Goal: Register for event/course

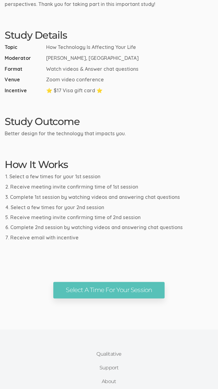
scroll to position [212, 0]
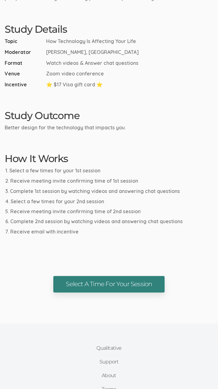
click at [66, 286] on link "Select A Time For Your Session" at bounding box center [108, 284] width 111 height 17
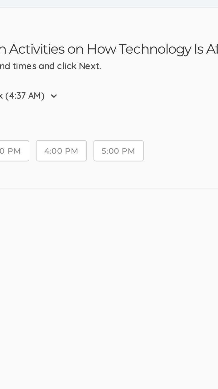
click at [111, 103] on button "5:00 PM" at bounding box center [114, 100] width 28 height 12
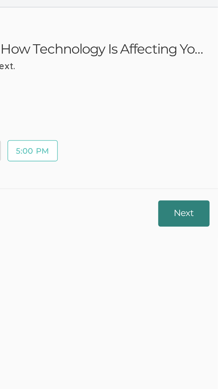
click at [194, 129] on button "Next" at bounding box center [199, 135] width 29 height 15
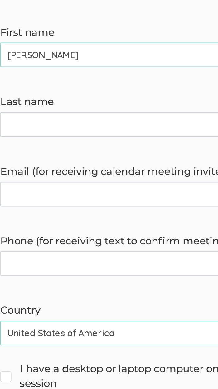
type name "Whitney"
click at [12, 174] on name "Last name" at bounding box center [109, 174] width 209 height 14
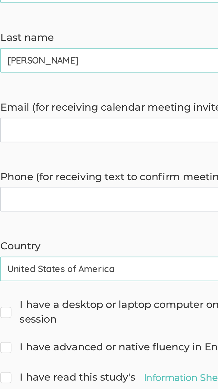
type name "Carpenter"
click at [13, 215] on invite\) "Email (for receiving calendar meeting invite)" at bounding box center [109, 213] width 209 height 14
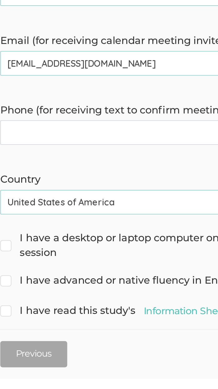
type invite\) "ellenbug03@gmail.com"
click at [12, 254] on time\) "Phone (for receiving text to confirm meeting time)" at bounding box center [109, 252] width 209 height 14
type time\) "423"
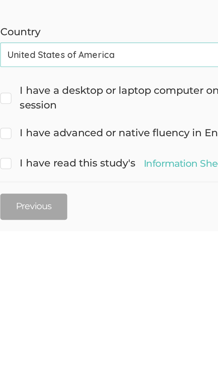
type time\) "423-389-1301"
click at [8, 312] on input "I have a desktop or laptop computer on which to complete the session" at bounding box center [7, 310] width 4 height 4
checkbox input "true"
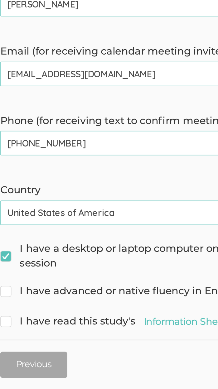
click at [8, 335] on input "I have advanced or native fluency in English" at bounding box center [7, 334] width 4 height 4
checkbox input "true"
click at [9, 353] on input "I have read this study's Information Sheet" at bounding box center [7, 351] width 4 height 4
checkbox input "true"
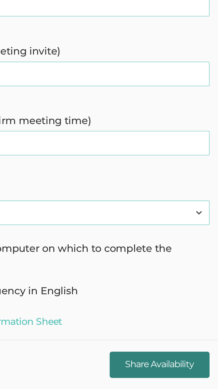
click at [169, 375] on input "Share Availability" at bounding box center [186, 375] width 56 height 15
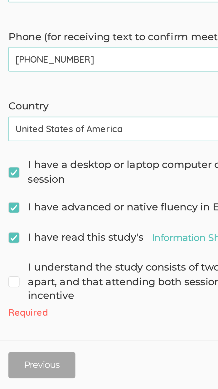
click at [6, 330] on span "I understand the study consists of two sessions, spread one week apart, and tha…" at bounding box center [109, 330] width 209 height 24
click at [6, 323] on input "I understand the study consists of two sessions, spread one week apart, and tha…" at bounding box center [7, 321] width 4 height 4
checkbox input "true"
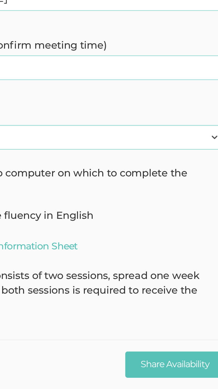
scroll to position [42, 0]
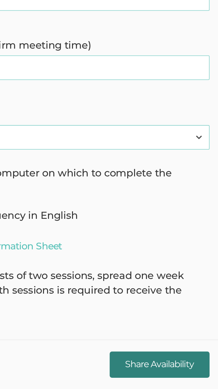
click at [169, 380] on input "Share Availability" at bounding box center [186, 375] width 56 height 15
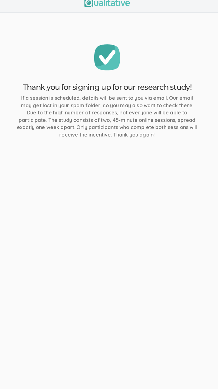
scroll to position [5, 0]
